Goal: Task Accomplishment & Management: Manage account settings

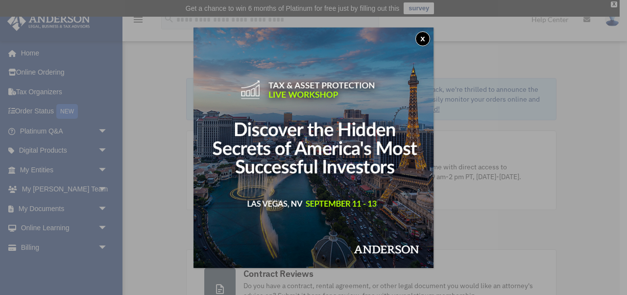
click at [423, 42] on button "x" at bounding box center [423, 38] width 15 height 15
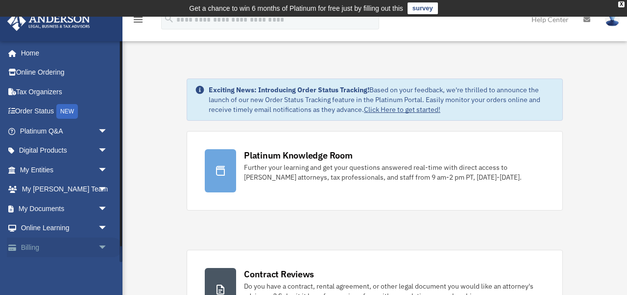
click at [65, 249] on link "Billing arrow_drop_down" at bounding box center [65, 247] width 116 height 20
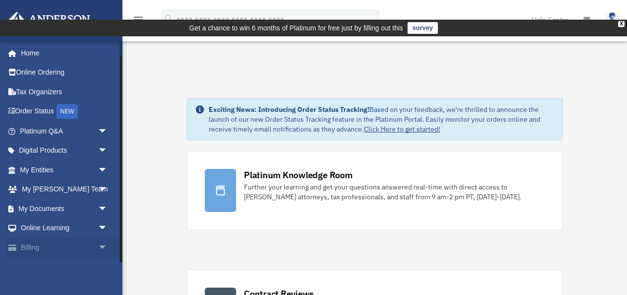
scroll to position [17, 0]
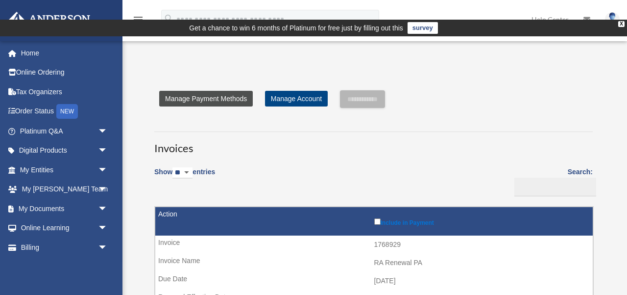
click at [215, 91] on link "Manage Payment Methods" at bounding box center [206, 99] width 94 height 16
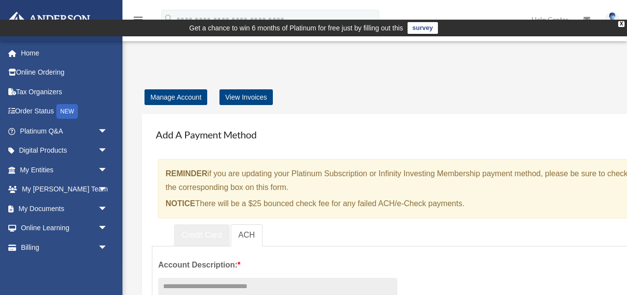
click at [203, 224] on link "Credit Card" at bounding box center [202, 235] width 56 height 22
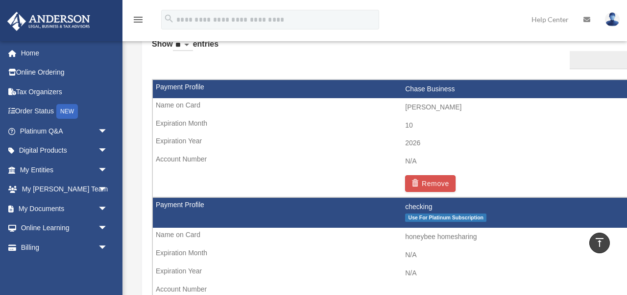
scroll to position [642, 0]
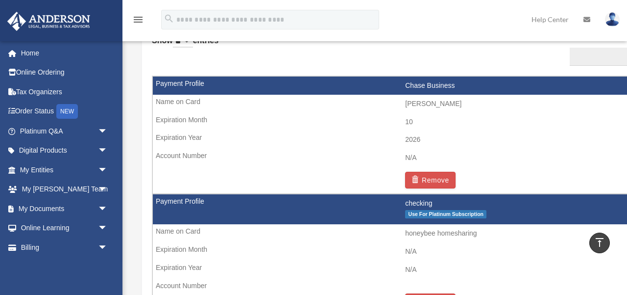
click at [295, 197] on td "checking Use For Platinum Subscription" at bounding box center [405, 209] width 505 height 30
click at [305, 194] on td "checking Use For Platinum Subscription" at bounding box center [405, 209] width 505 height 30
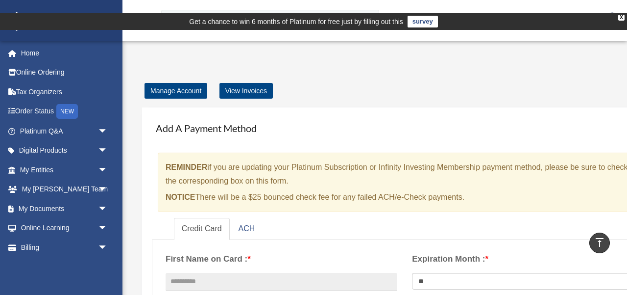
scroll to position [0, 0]
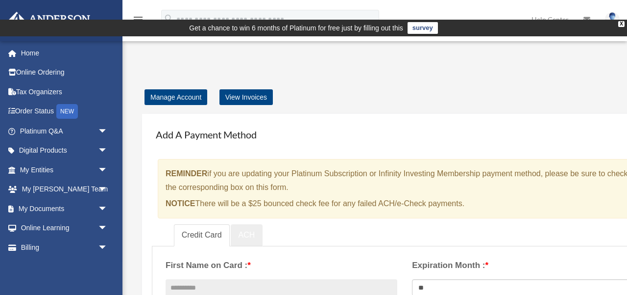
click at [251, 224] on link "ACH" at bounding box center [247, 235] width 32 height 22
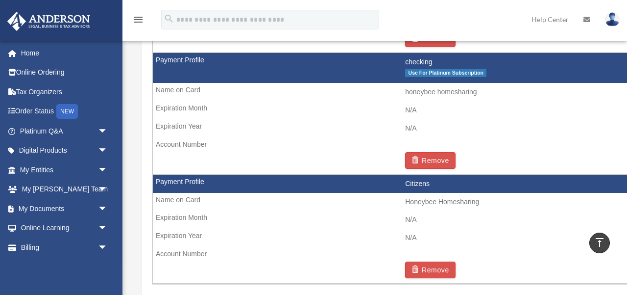
scroll to position [801, 0]
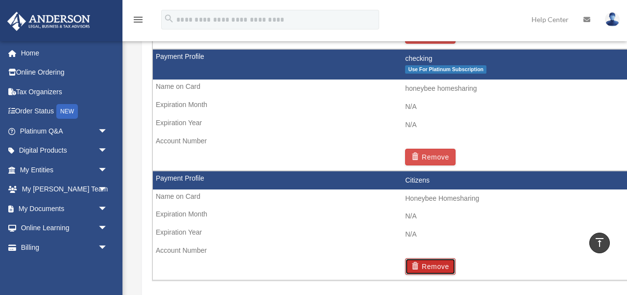
click at [432, 258] on button "Remove" at bounding box center [430, 266] width 50 height 17
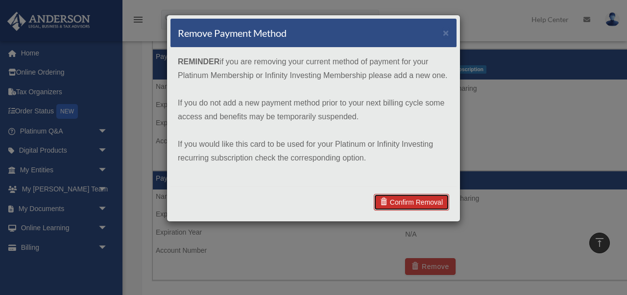
click at [424, 202] on link "Confirm Removal" at bounding box center [411, 202] width 75 height 17
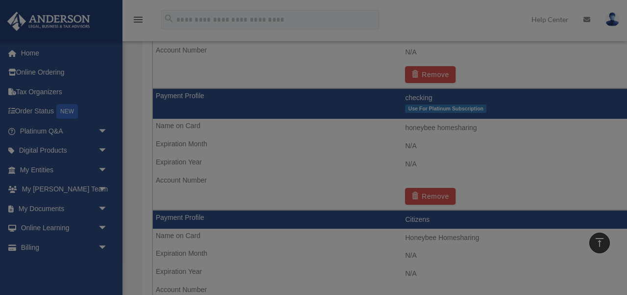
scroll to position [841, 0]
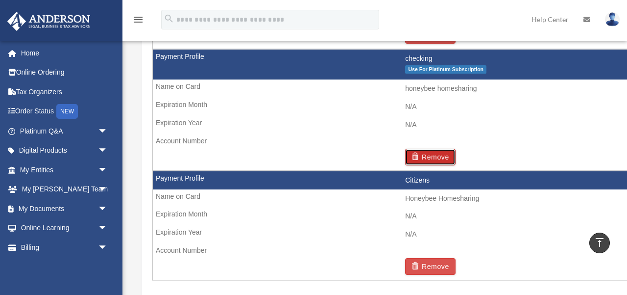
click at [435, 149] on button "Remove" at bounding box center [430, 157] width 50 height 17
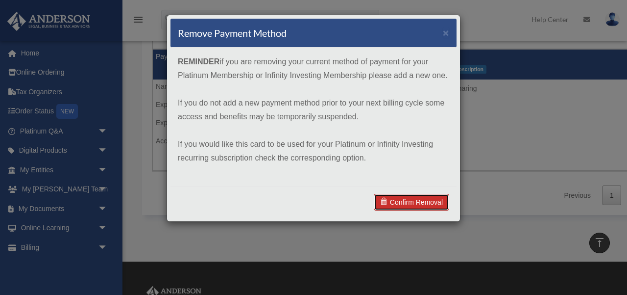
click at [418, 196] on link "Confirm Removal" at bounding box center [411, 202] width 75 height 17
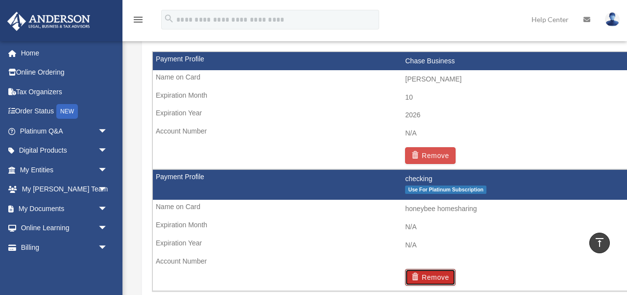
scroll to position [719, 0]
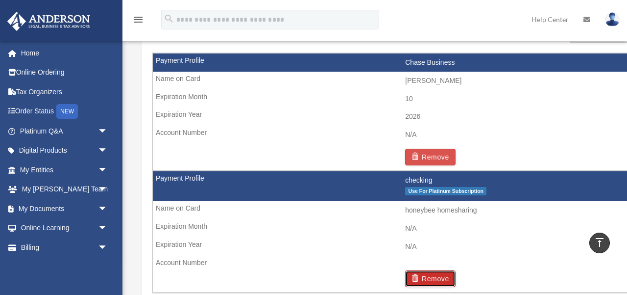
click at [429, 270] on button "Remove" at bounding box center [430, 278] width 50 height 17
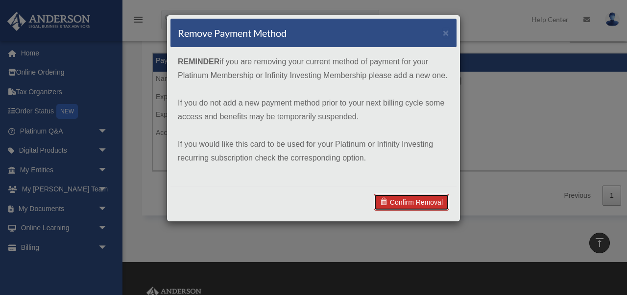
click at [417, 203] on link "Confirm Removal" at bounding box center [411, 202] width 75 height 17
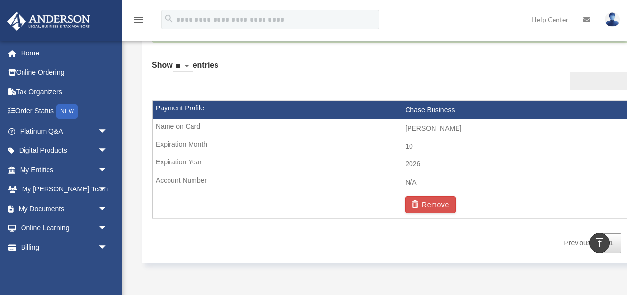
scroll to position [669, 0]
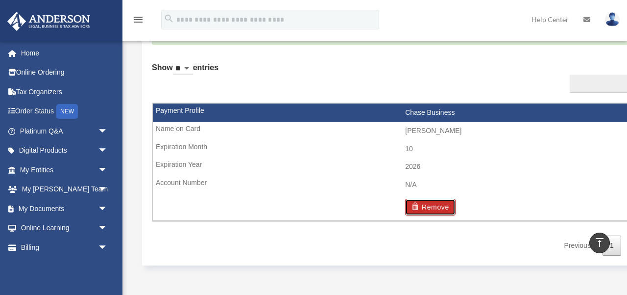
click at [426, 199] on button "Remove" at bounding box center [430, 207] width 50 height 17
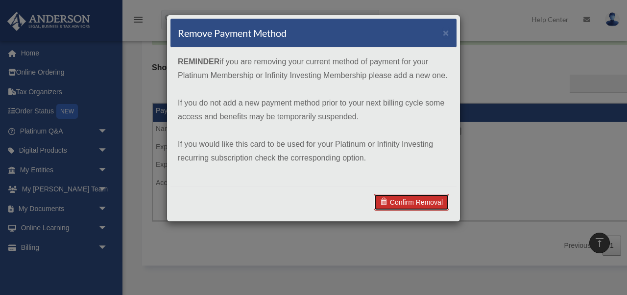
click at [426, 204] on link "Confirm Removal" at bounding box center [411, 202] width 75 height 17
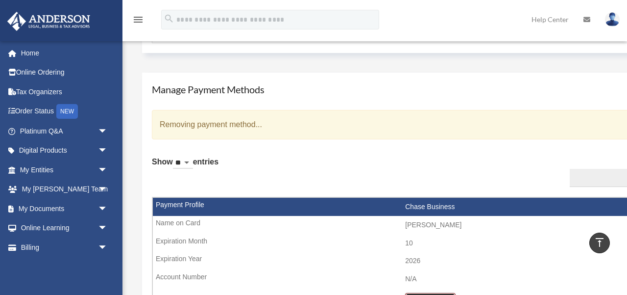
scroll to position [574, 0]
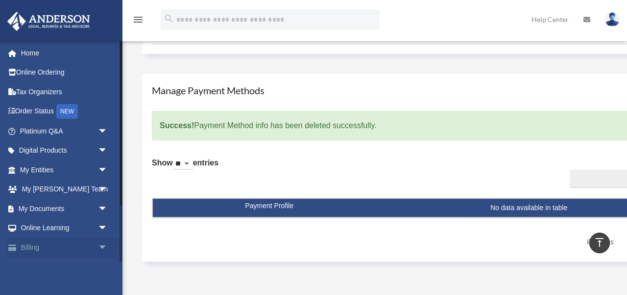
click at [76, 247] on link "Billing arrow_drop_down" at bounding box center [65, 247] width 116 height 20
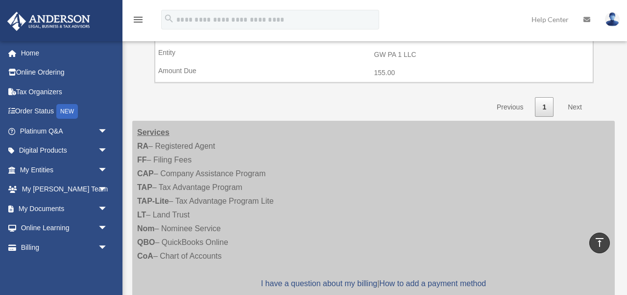
scroll to position [1673, 0]
click at [99, 249] on span "arrow_drop_down" at bounding box center [108, 247] width 20 height 20
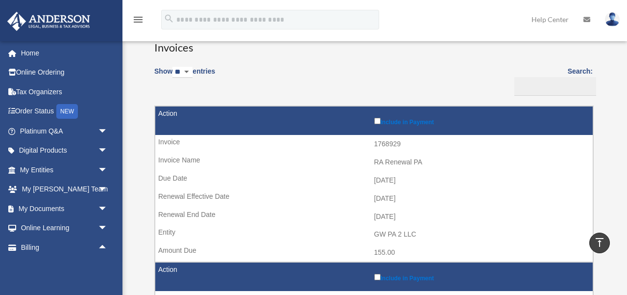
scroll to position [0, 0]
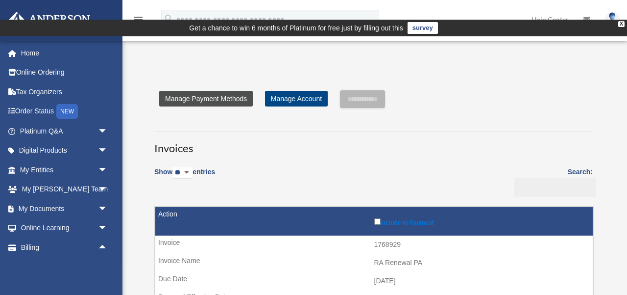
click at [229, 91] on link "Manage Payment Methods" at bounding box center [206, 99] width 94 height 16
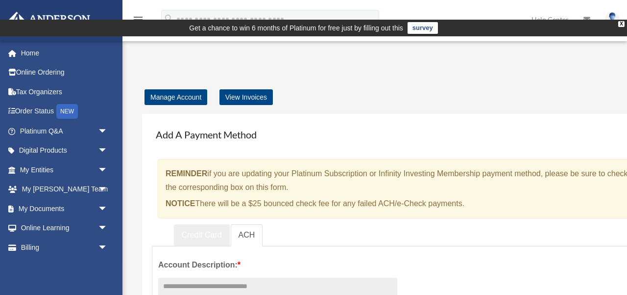
click at [207, 224] on link "Credit Card" at bounding box center [202, 235] width 56 height 22
